Goal: Information Seeking & Learning: Check status

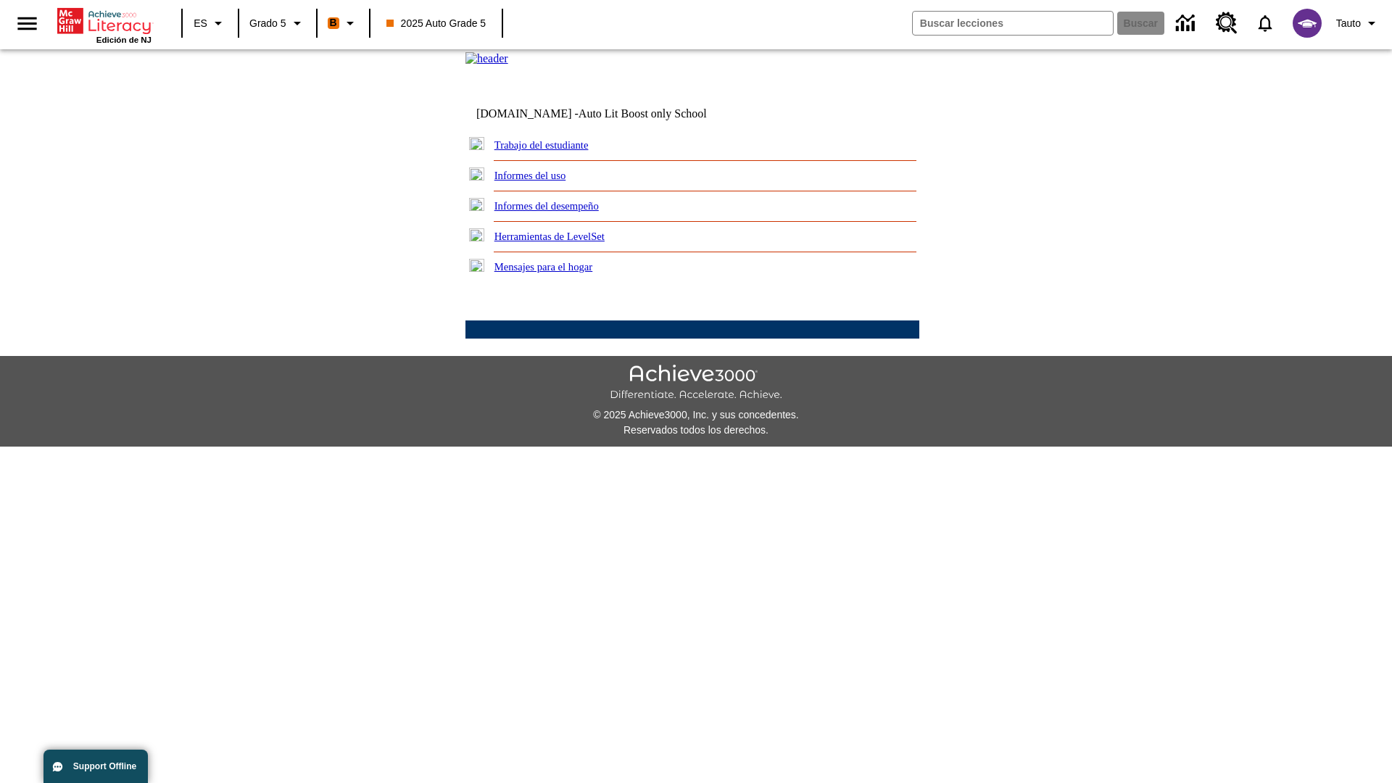
click at [566, 212] on link "Informes del desempeño" at bounding box center [546, 206] width 104 height 12
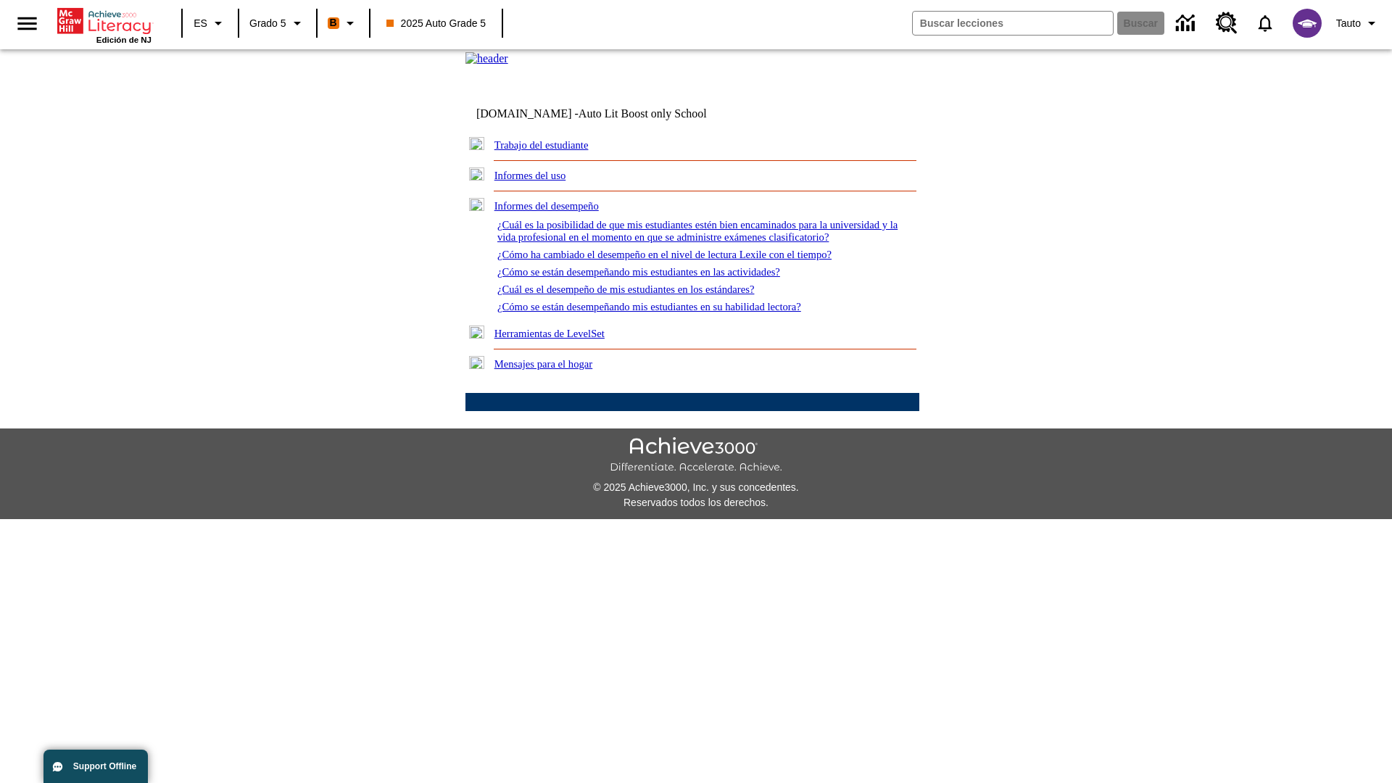
click at [675, 312] on link "¿Cómo se están desempeñando mis estudiantes en su habilidad lectora?" at bounding box center [649, 307] width 304 height 12
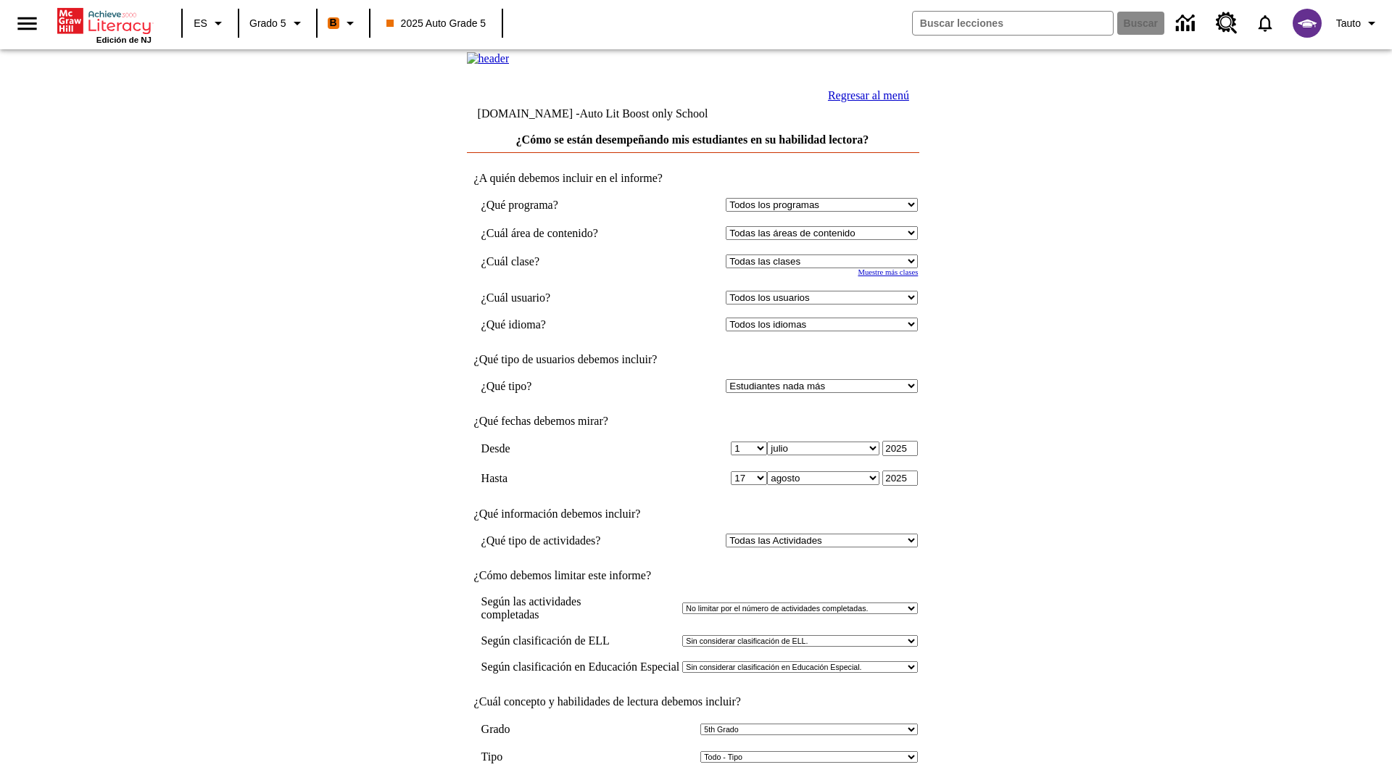
click at [825, 268] on select "Seleccionar una clase: Todas las clases 2025 Auto Grade 5 OL 2025 Auto Grade 6" at bounding box center [822, 261] width 192 height 14
select select "11133131"
select select "21437107"
click at [693, 782] on input "Ver Informe" at bounding box center [692, 798] width 67 height 16
